Goal: Navigation & Orientation: Find specific page/section

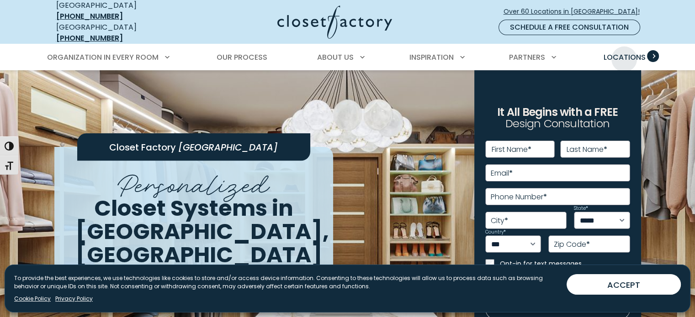
click at [624, 52] on span "Locations" at bounding box center [624, 57] width 42 height 11
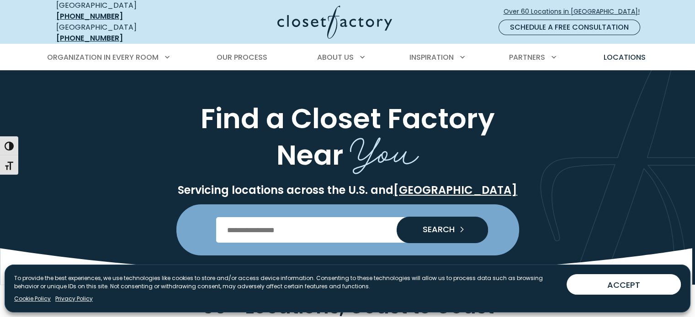
click at [278, 226] on input "Enter Postal Code" at bounding box center [347, 230] width 263 height 26
type input "*****"
click at [449, 227] on span "SEARCH" at bounding box center [434, 230] width 39 height 8
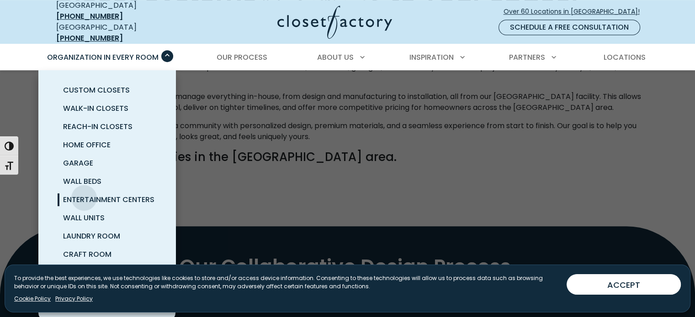
click at [84, 195] on span "Entertainment Centers" at bounding box center [108, 200] width 91 height 11
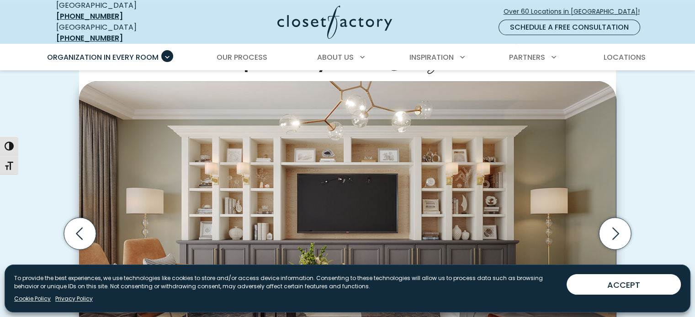
scroll to position [250, 0]
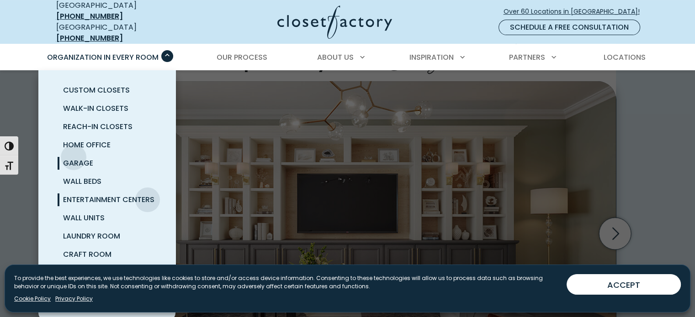
click at [74, 154] on link "Garage" at bounding box center [117, 163] width 137 height 18
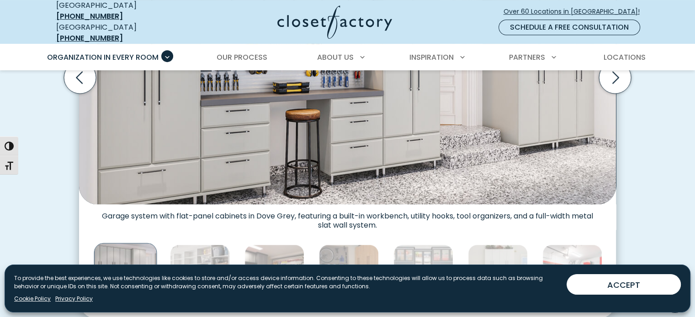
scroll to position [399, 0]
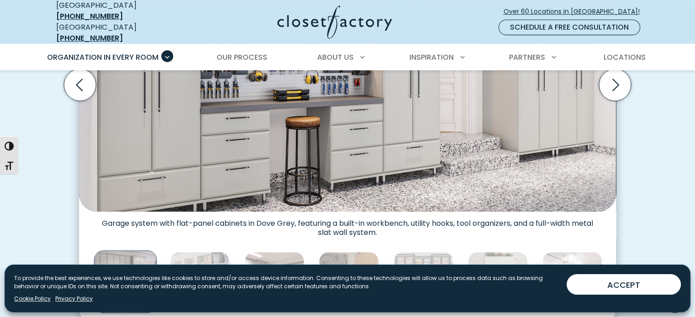
click at [643, 113] on div "Custom Garage Organization for Every Space, Style, and Budget High-gloss white …" at bounding box center [347, 97] width 597 height 459
